Goal: Task Accomplishment & Management: Manage account settings

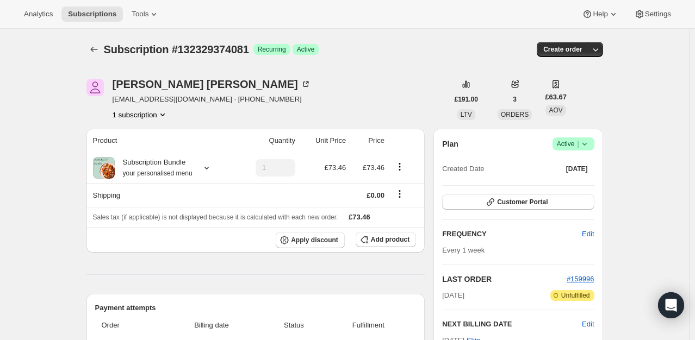
click at [594, 151] on div "Plan Success Active | Created Date [DATE]" at bounding box center [518, 157] width 152 height 39
click at [590, 146] on icon at bounding box center [584, 144] width 11 height 11
click at [580, 180] on span "Cancel subscription" at bounding box center [576, 183] width 61 height 8
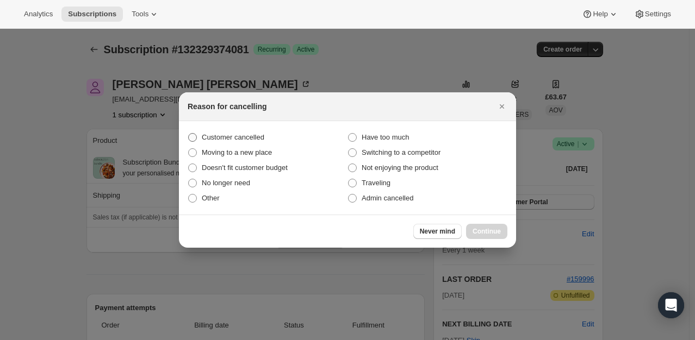
click at [252, 134] on span "Customer cancelled" at bounding box center [233, 137] width 63 height 8
click at [189, 134] on input "Customer cancelled" at bounding box center [188, 133] width 1 height 1
radio input "true"
click at [489, 233] on span "Continue" at bounding box center [486, 231] width 28 height 9
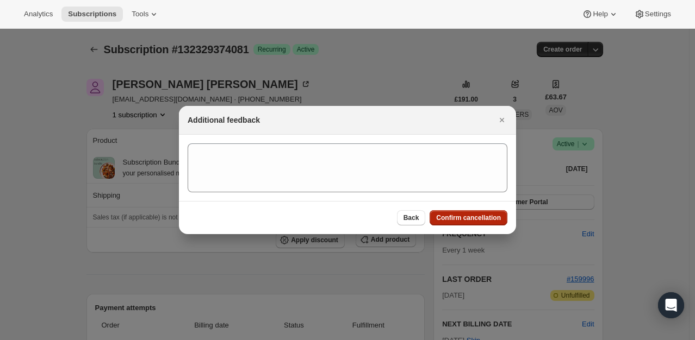
click at [482, 214] on span "Confirm cancellation" at bounding box center [468, 218] width 65 height 9
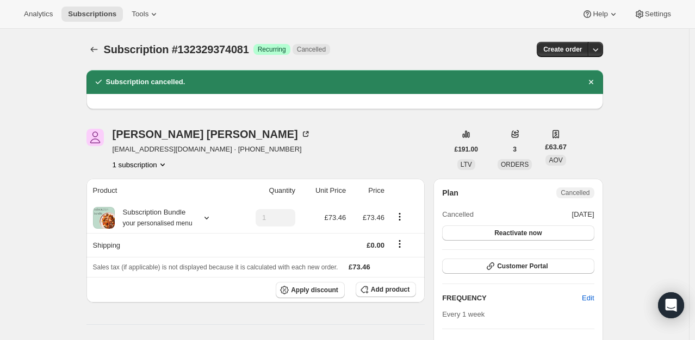
click at [292, 132] on div "[PERSON_NAME] [EMAIL_ADDRESS][DOMAIN_NAME] · [PHONE_NUMBER] 1 subscription" at bounding box center [267, 149] width 362 height 41
